Goal: Transaction & Acquisition: Subscribe to service/newsletter

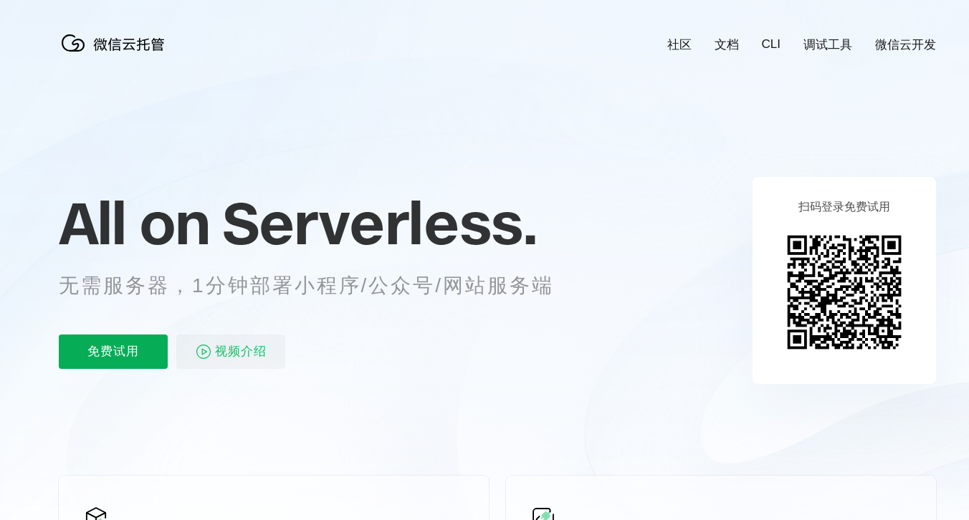
click at [153, 348] on p "免费试用" at bounding box center [113, 352] width 109 height 34
click at [137, 358] on p "免费试用" at bounding box center [113, 352] width 109 height 34
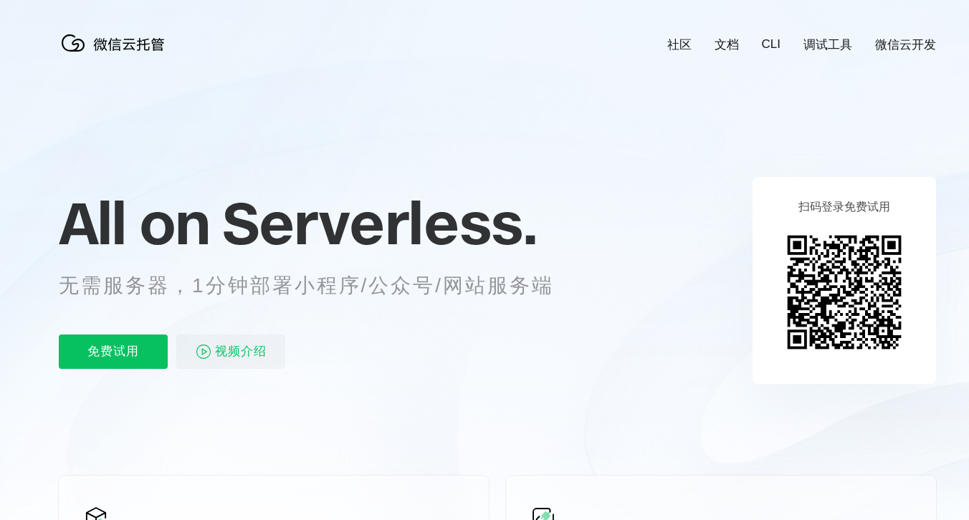
scroll to position [0, 2548]
